Goal: Task Accomplishment & Management: Manage account settings

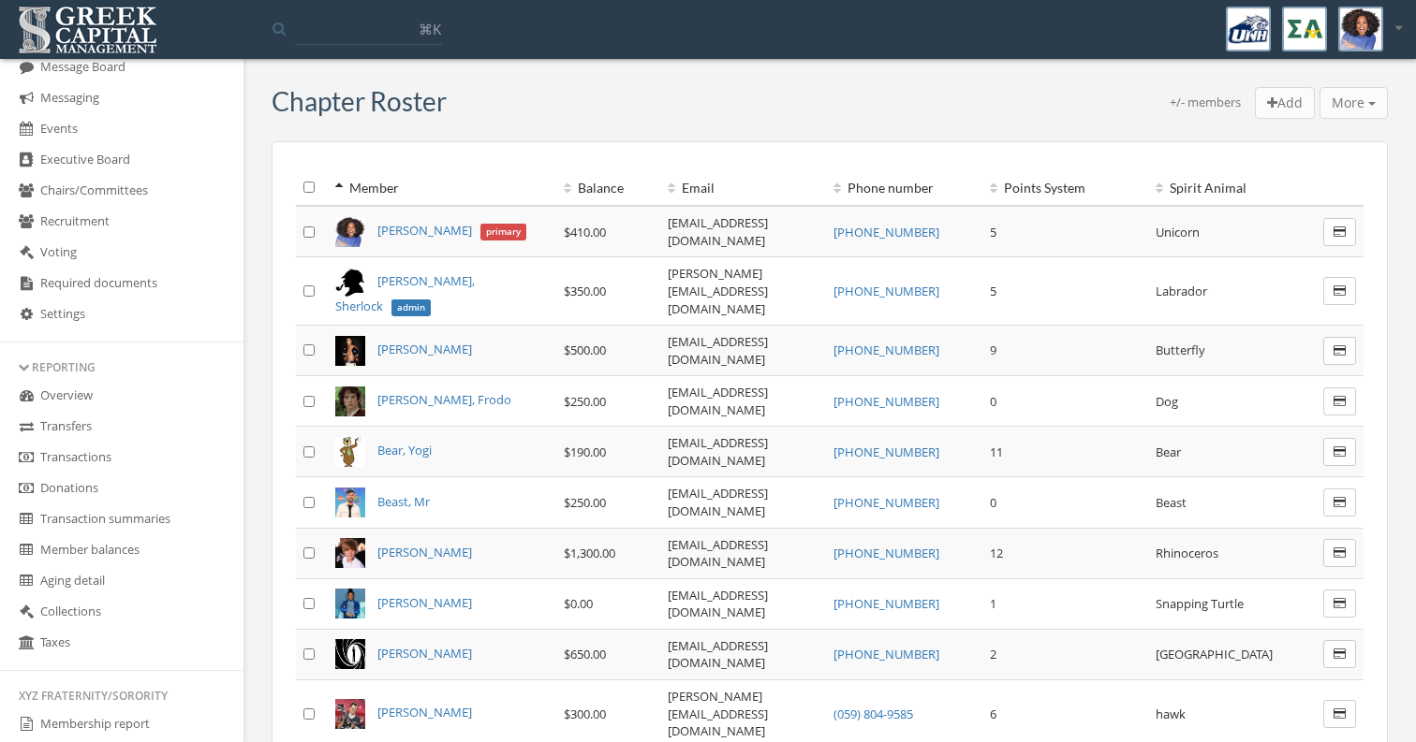
scroll to position [523, 0]
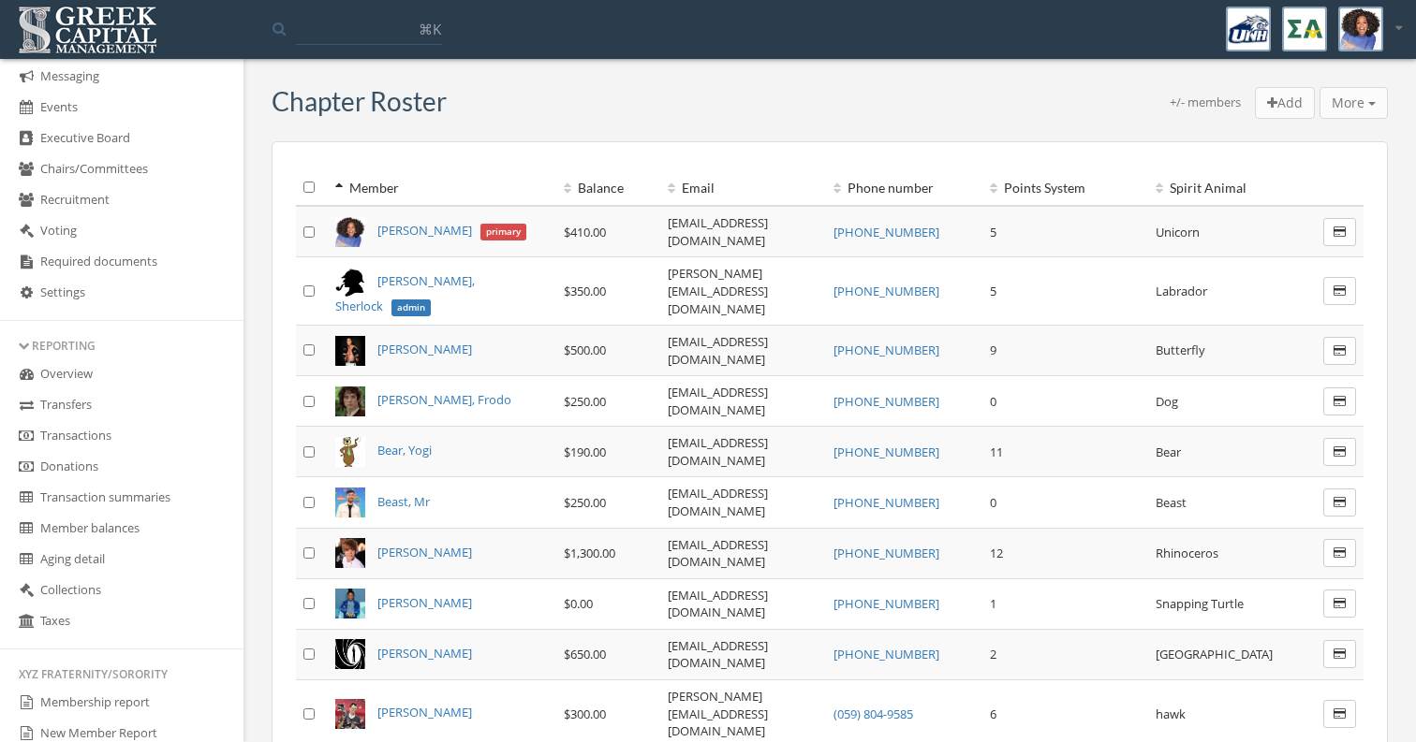
click at [108, 607] on link "Collections" at bounding box center [121, 591] width 243 height 31
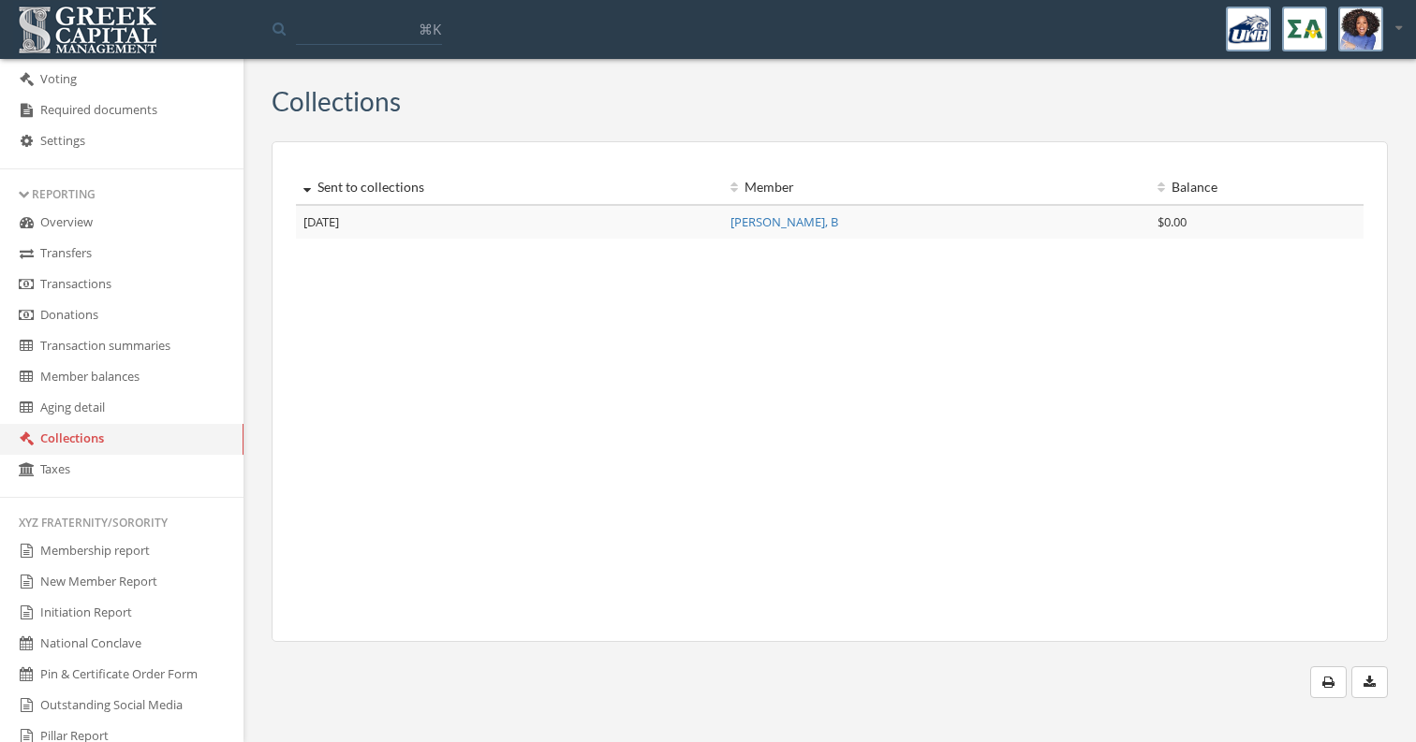
scroll to position [677, 0]
click at [1383, 38] on div at bounding box center [1370, 29] width 64 height 45
click at [1322, 128] on link "Logout" at bounding box center [1339, 125] width 135 height 29
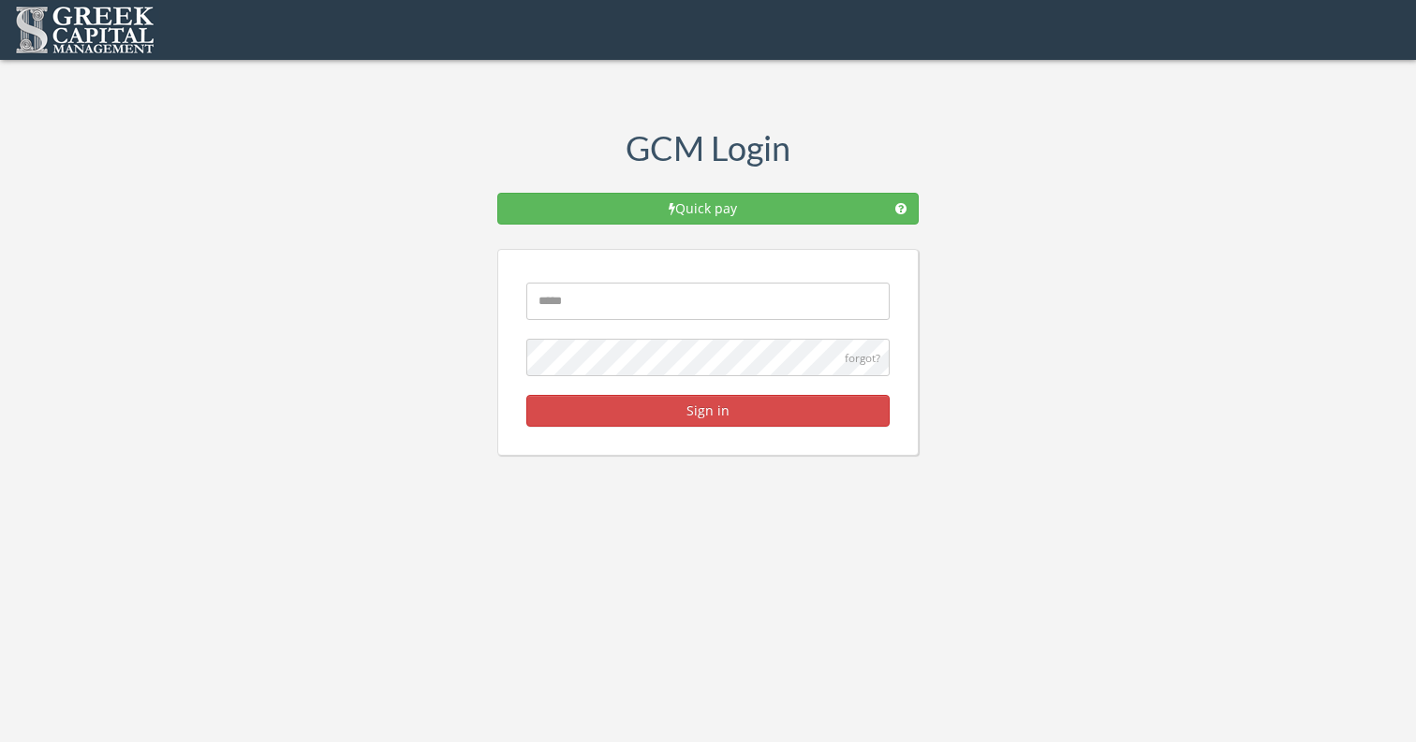
type input "**********"
click at [708, 410] on button "Sign in" at bounding box center [707, 411] width 363 height 32
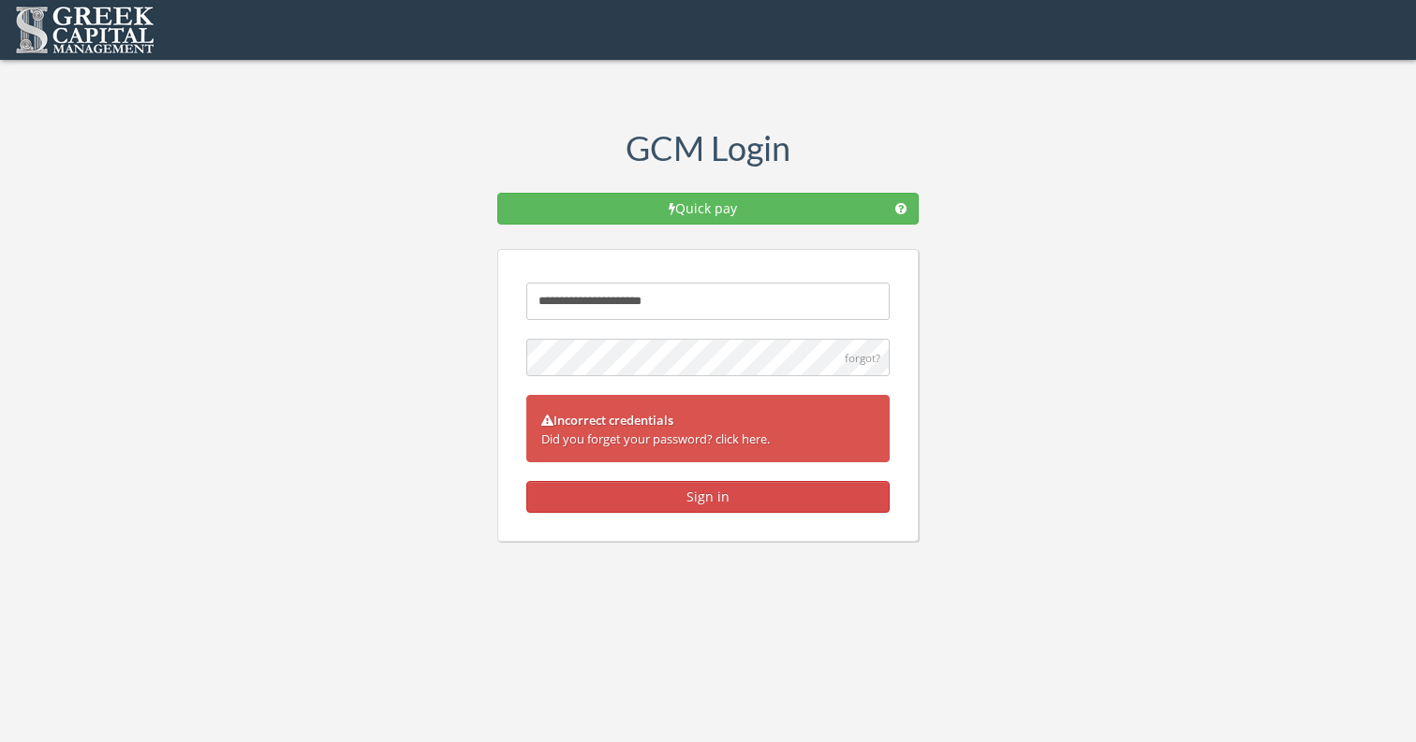
click at [708, 496] on button "Sign in" at bounding box center [707, 497] width 363 height 32
